Goal: Purchase product/service

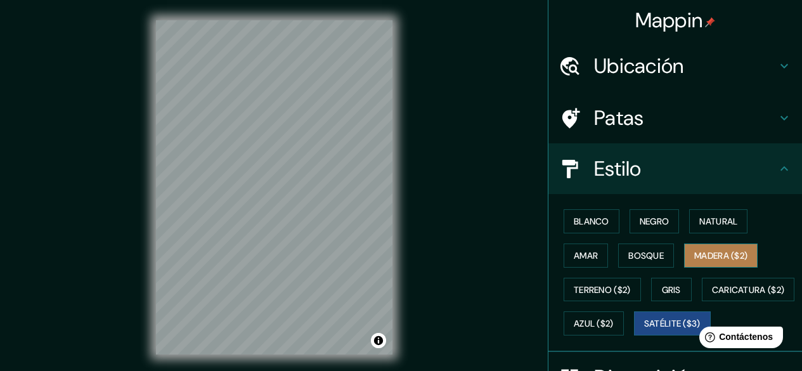
click at [708, 256] on font "Madera ($2)" at bounding box center [721, 255] width 53 height 11
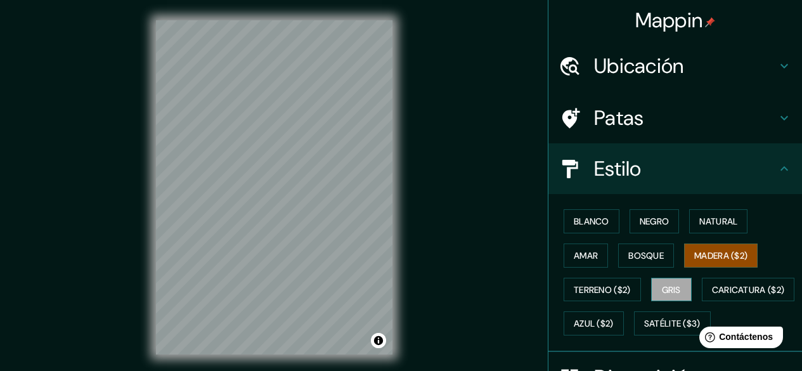
click at [671, 287] on font "Gris" at bounding box center [671, 289] width 19 height 11
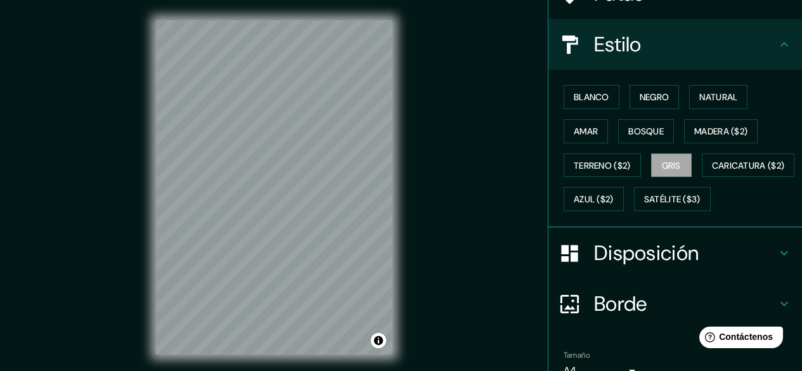
scroll to position [127, 0]
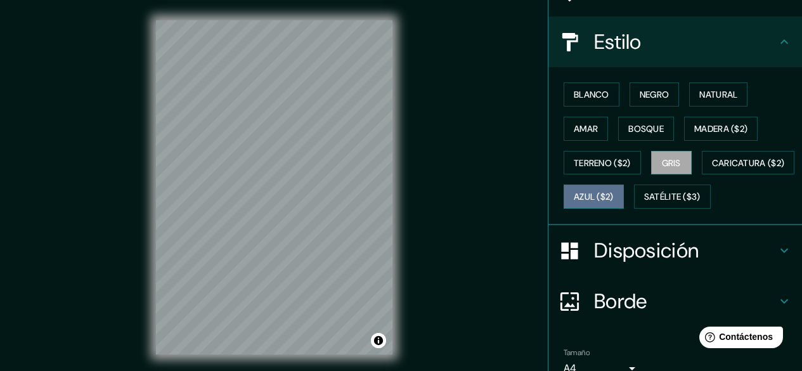
click at [614, 196] on font "Azul ($2)" at bounding box center [594, 197] width 40 height 11
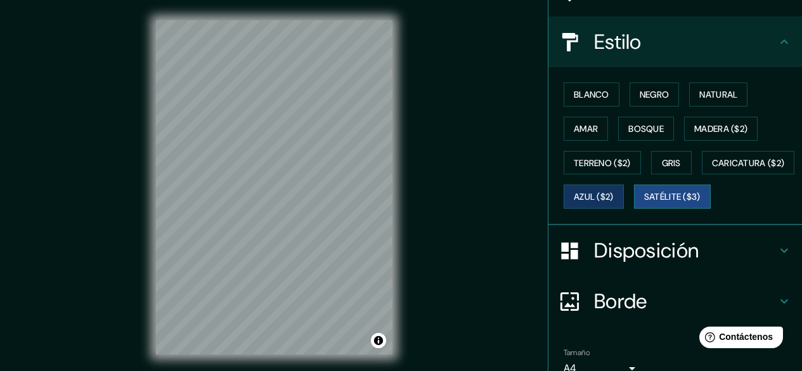
click at [644, 203] on font "Satélite ($3)" at bounding box center [672, 197] width 56 height 11
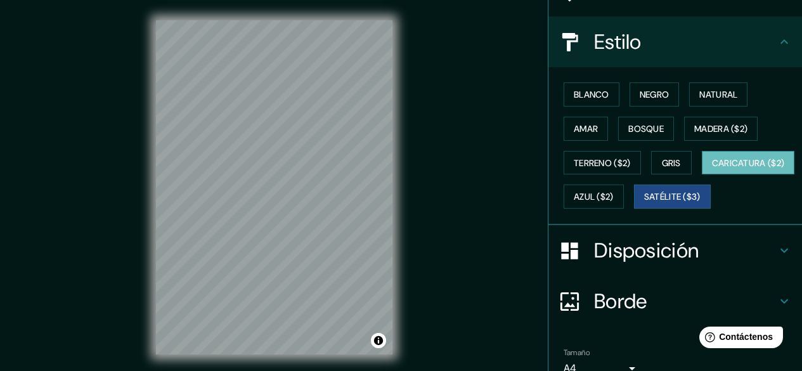
click at [712, 169] on font "Caricatura ($2)" at bounding box center [748, 162] width 73 height 11
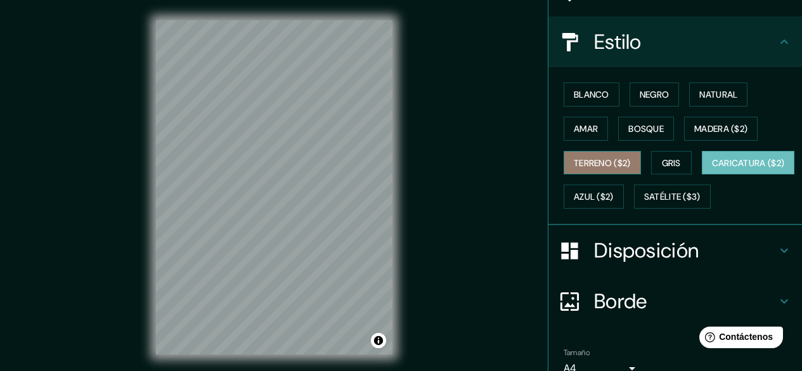
click at [606, 160] on font "Terreno ($2)" at bounding box center [602, 162] width 57 height 11
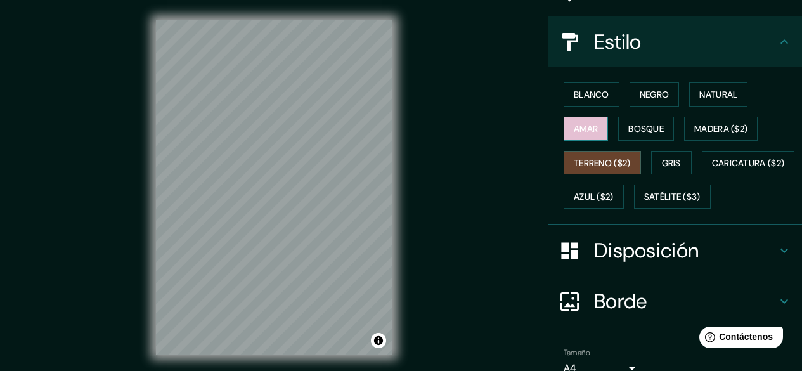
click at [574, 122] on font "Amar" at bounding box center [586, 129] width 24 height 16
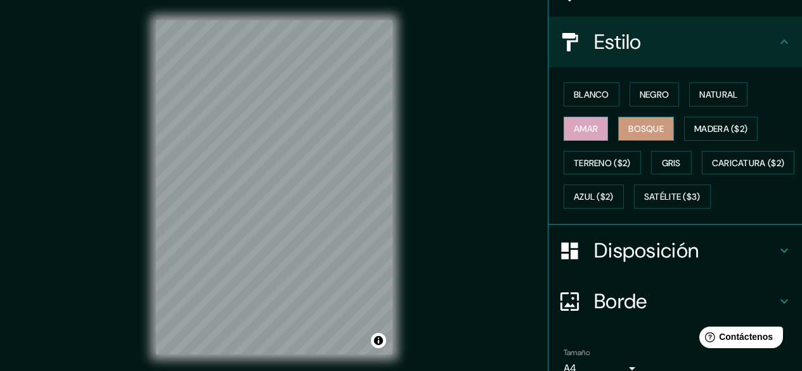
click at [640, 123] on font "Bosque" at bounding box center [647, 128] width 36 height 11
click at [721, 126] on font "Madera ($2)" at bounding box center [721, 128] width 53 height 11
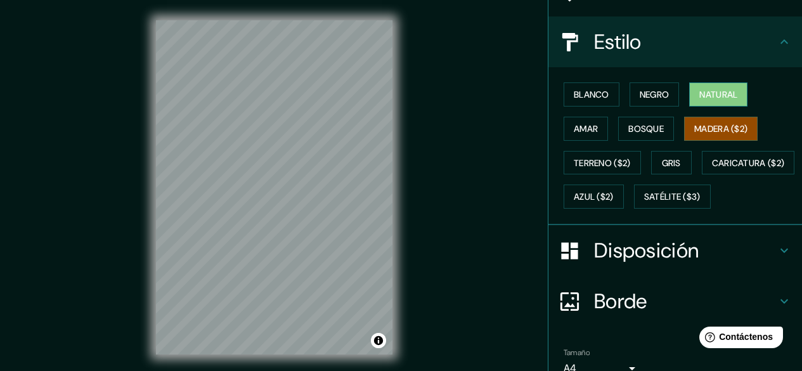
click at [710, 96] on font "Natural" at bounding box center [719, 94] width 38 height 11
